Goal: Task Accomplishment & Management: Use online tool/utility

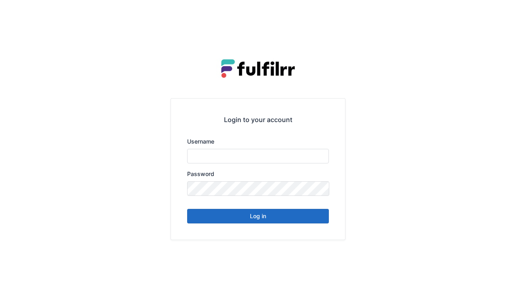
type input "******"
click at [279, 215] on button "Log in" at bounding box center [258, 216] width 142 height 15
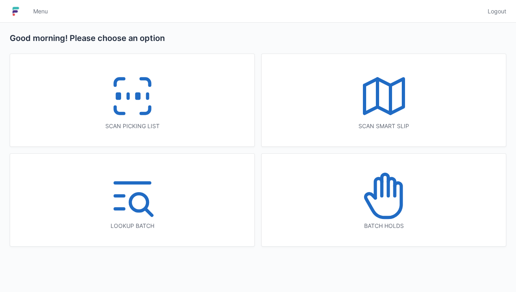
click at [133, 109] on icon at bounding box center [133, 96] width 52 height 52
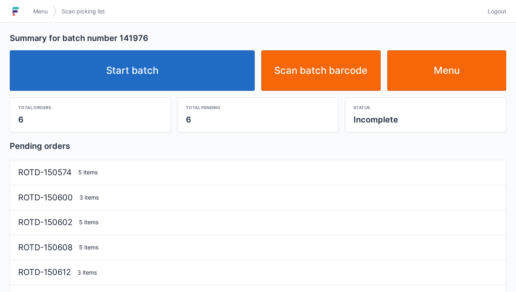
click at [173, 71] on link "Start batch" at bounding box center [132, 70] width 245 height 41
